Goal: Information Seeking & Learning: Learn about a topic

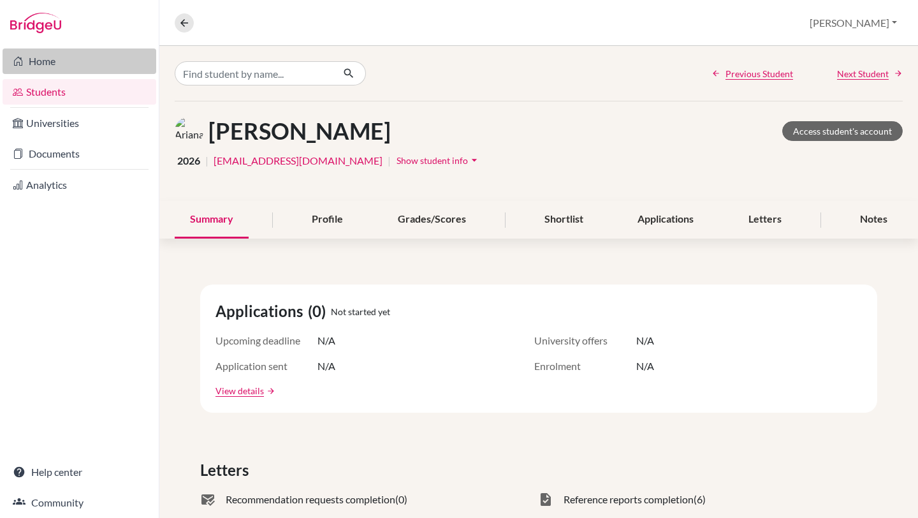
click at [40, 54] on link "Home" at bounding box center [80, 60] width 154 height 25
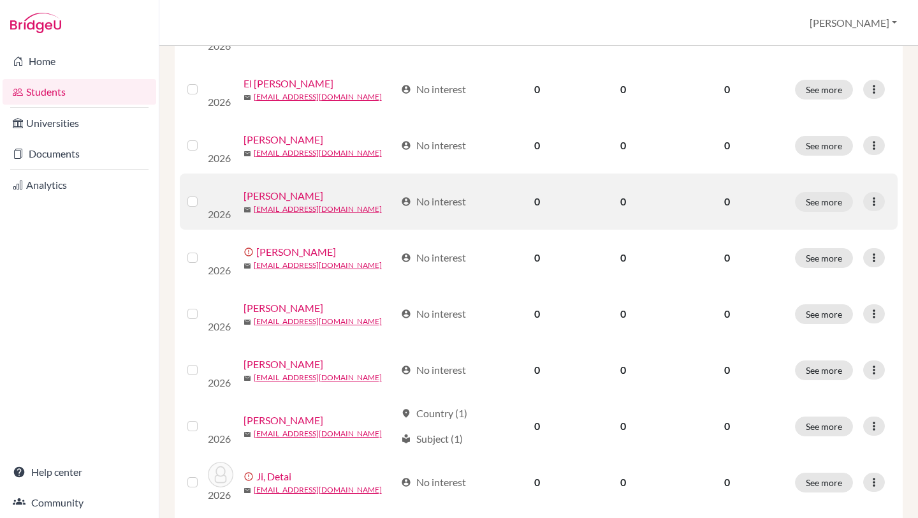
scroll to position [941, 0]
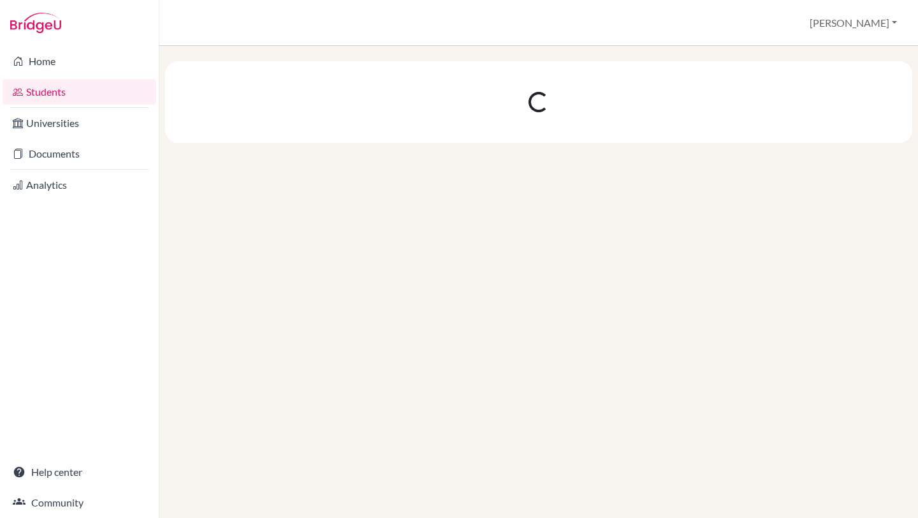
scroll to position [0, 0]
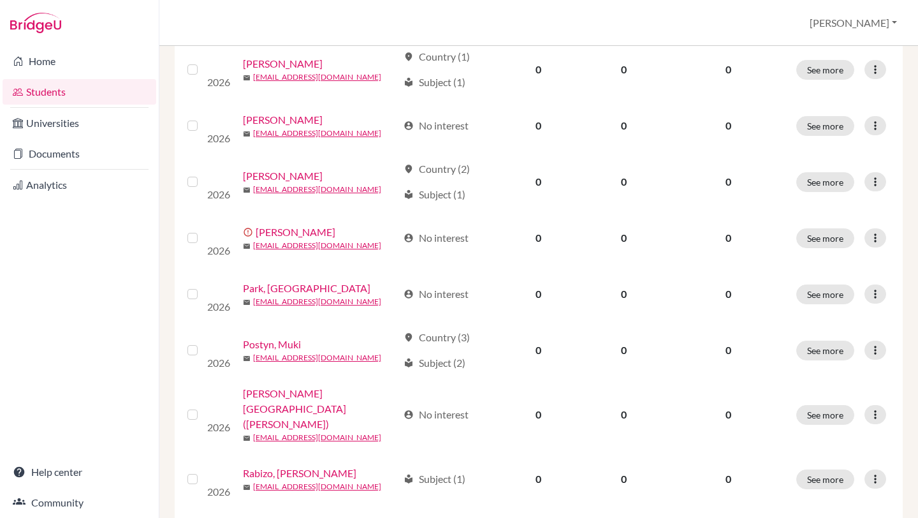
scroll to position [735, 0]
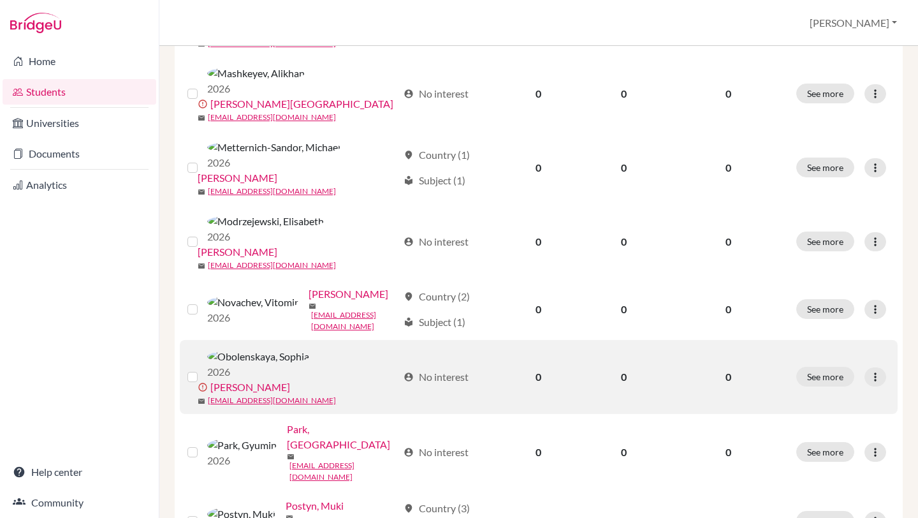
click at [290, 379] on link "[PERSON_NAME]" at bounding box center [250, 386] width 80 height 15
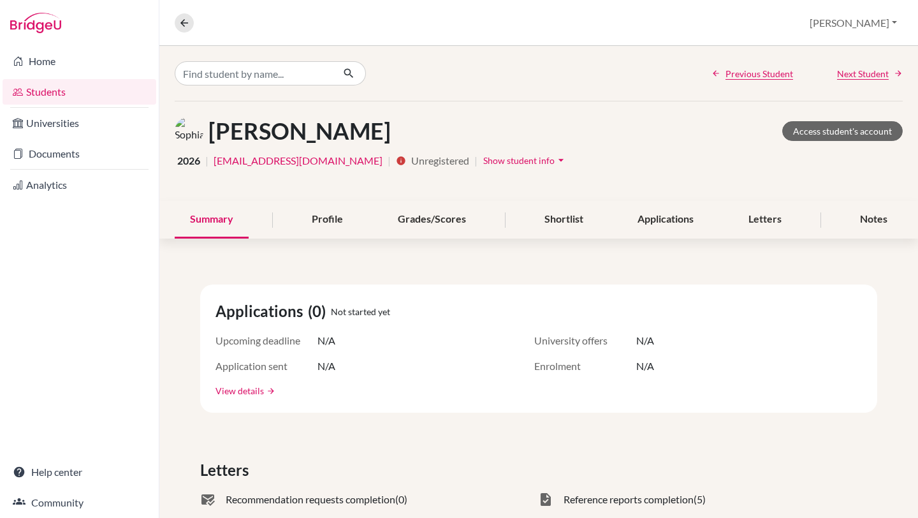
click at [233, 386] on link "View details" at bounding box center [239, 390] width 48 height 13
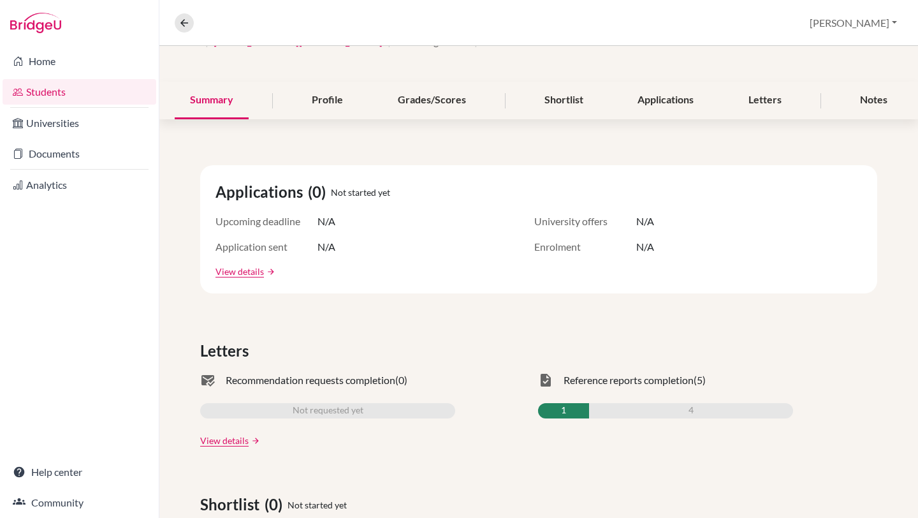
scroll to position [123, 0]
